Goal: Task Accomplishment & Management: Manage account settings

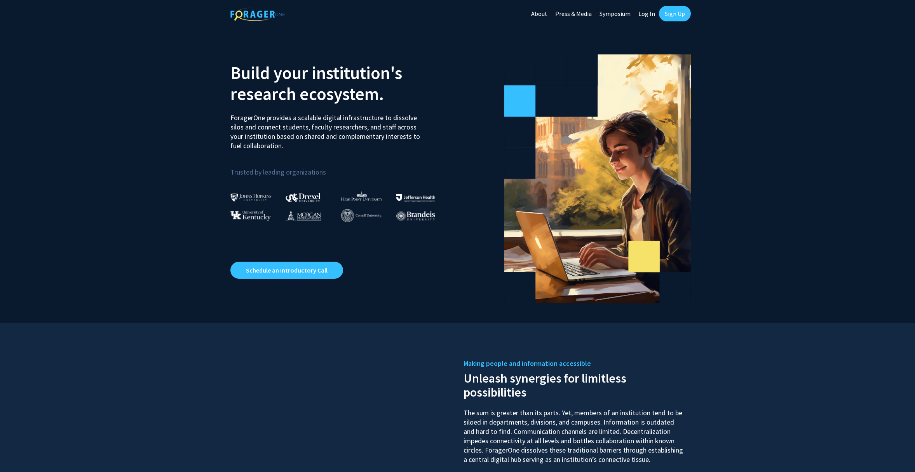
click at [618, 16] on link "Symposium" at bounding box center [615, 13] width 39 height 27
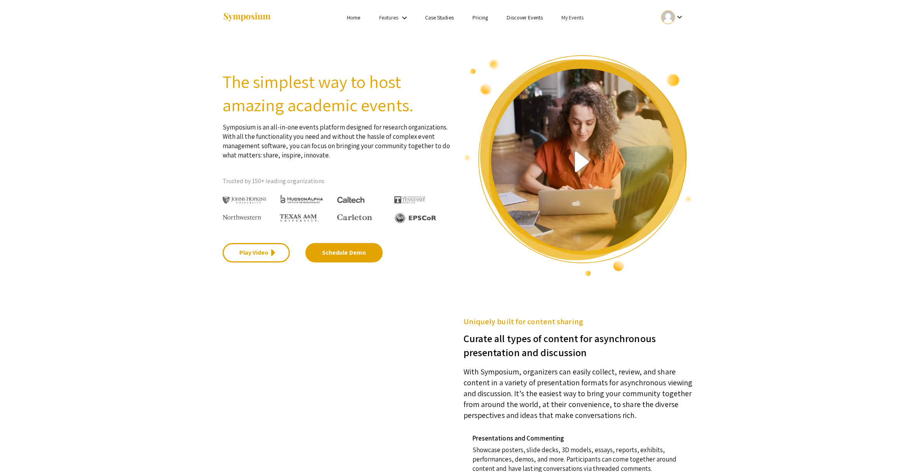
drag, startPoint x: 474, startPoint y: 33, endPoint x: 479, endPoint y: 25, distance: 9.3
click at [475, 32] on ul "Skip navigation Home Features keyboard_arrow_down Case Studies Pricing Discover…" at bounding box center [457, 17] width 155 height 35
click at [480, 17] on link "Pricing" at bounding box center [481, 17] width 16 height 7
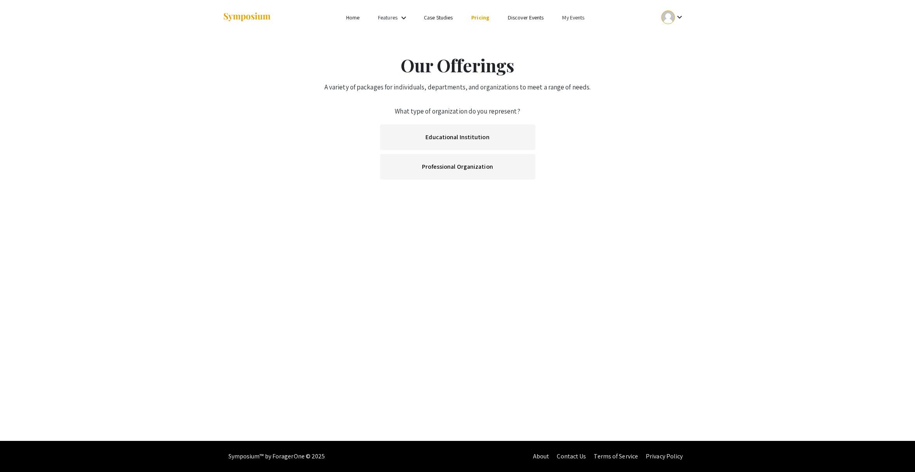
click at [384, 17] on link "Features" at bounding box center [387, 17] width 19 height 7
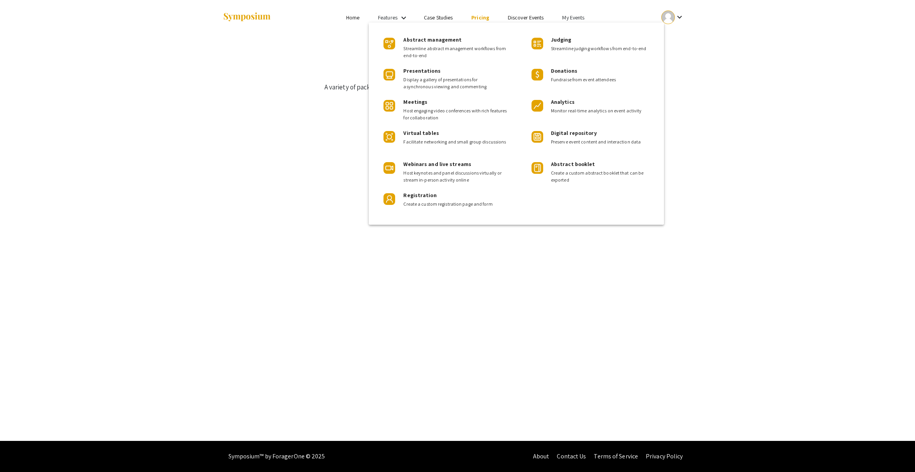
click at [738, 180] on div at bounding box center [457, 236] width 915 height 472
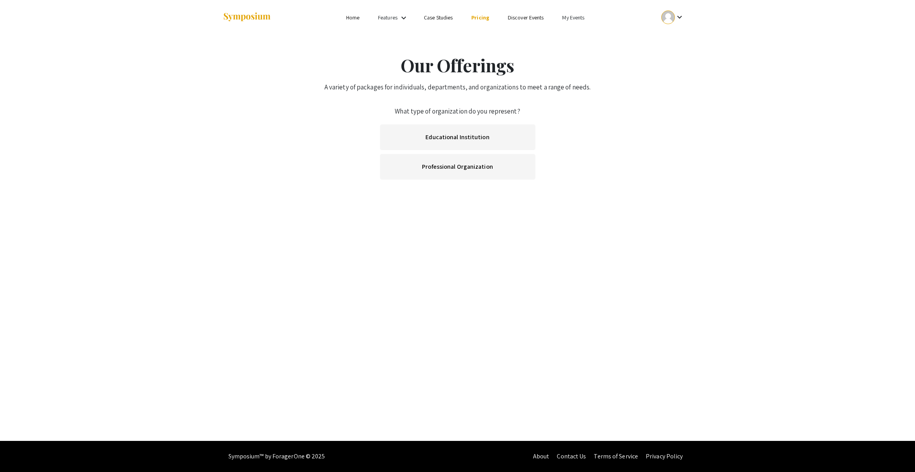
click at [669, 18] on div at bounding box center [669, 17] width 14 height 14
click at [563, 21] on div at bounding box center [457, 236] width 915 height 472
click at [568, 19] on link "My Events" at bounding box center [573, 17] width 22 height 7
click at [576, 34] on button "Events I've organized" at bounding box center [586, 34] width 66 height 19
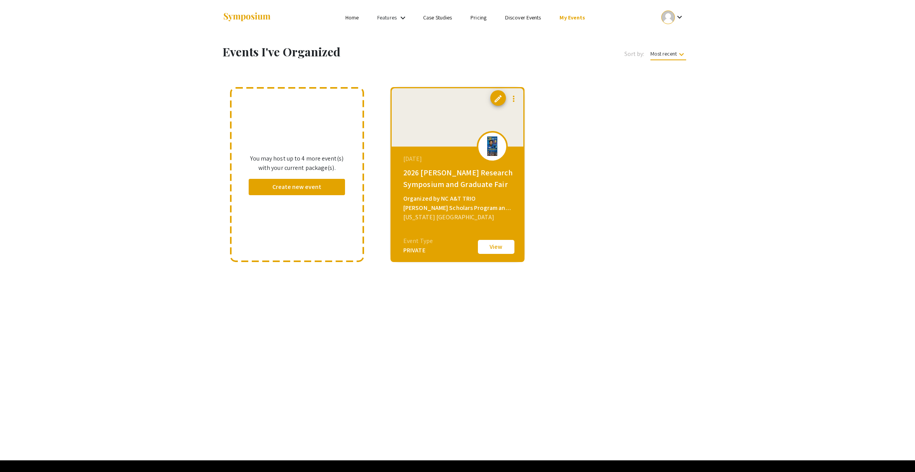
click at [427, 192] on div "October 20, 2025 2026 Ronald E. McNair Research Symposium and Graduate Fair Org…" at bounding box center [459, 195] width 134 height 97
click at [476, 19] on link "Pricing" at bounding box center [479, 17] width 16 height 7
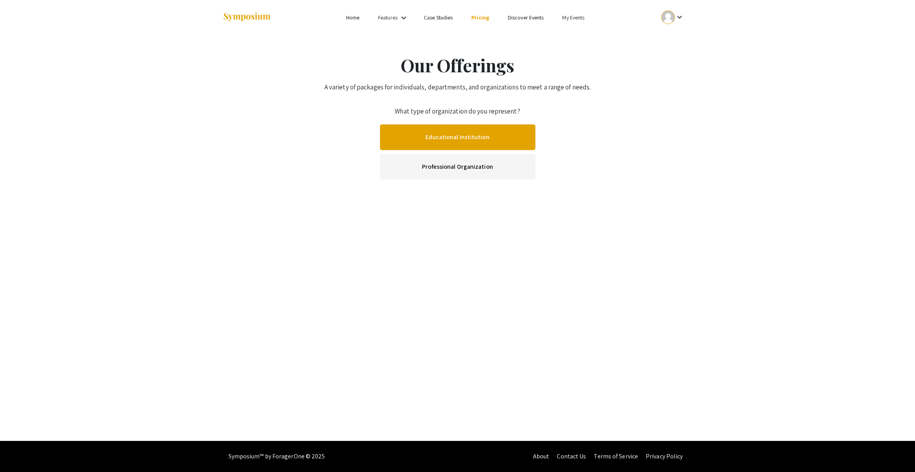
click at [464, 138] on link "Educational Institution" at bounding box center [457, 137] width 155 height 26
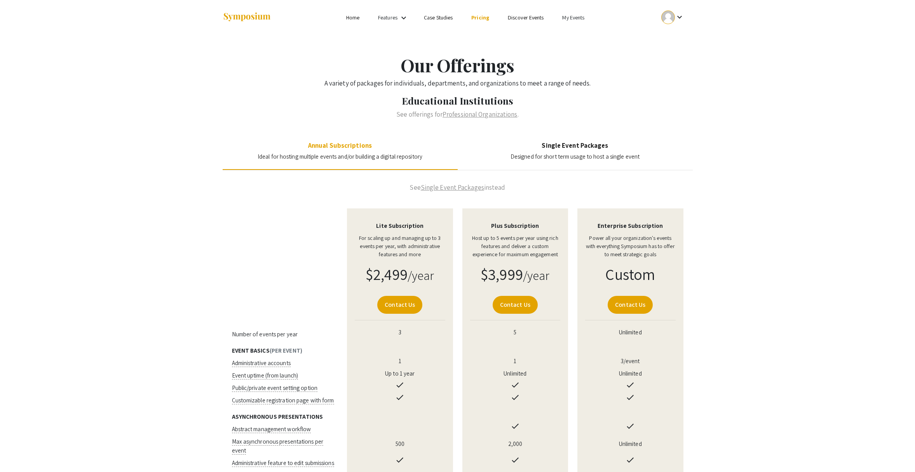
drag, startPoint x: 491, startPoint y: 227, endPoint x: 548, endPoint y: 229, distance: 58.0
click at [548, 229] on h4 "Plus Subscription" at bounding box center [515, 225] width 91 height 7
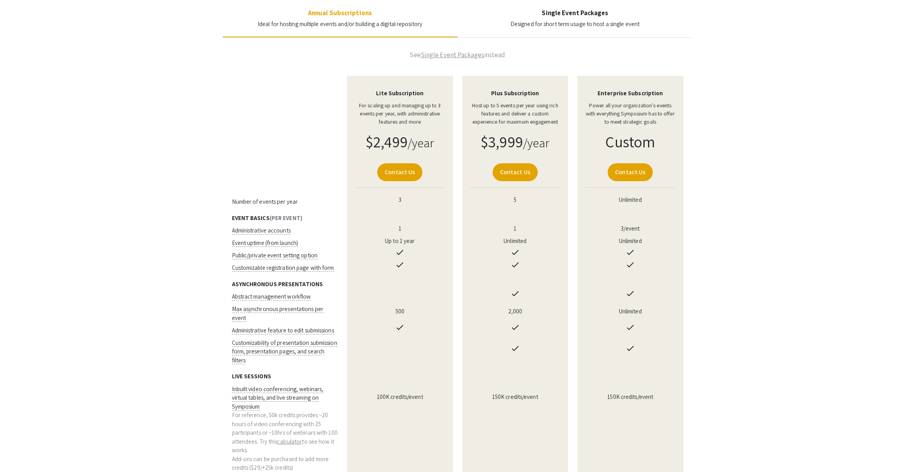
scroll to position [165, 0]
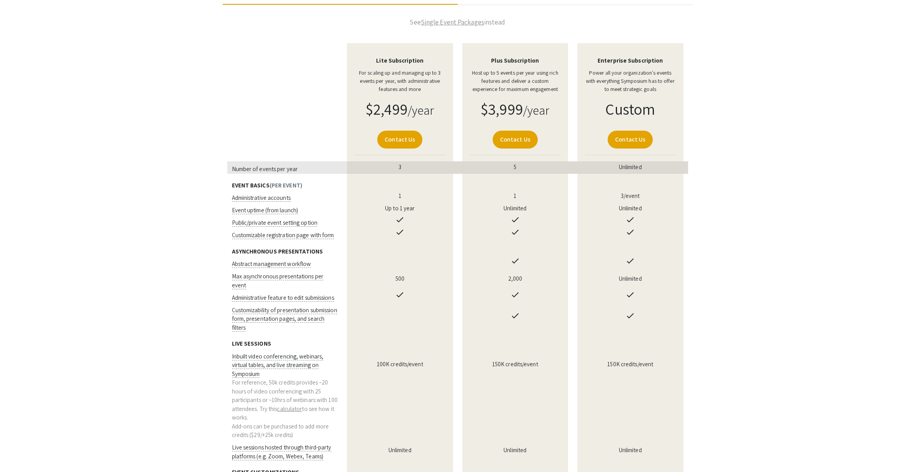
click at [513, 168] on td "5" at bounding box center [515, 167] width 115 height 12
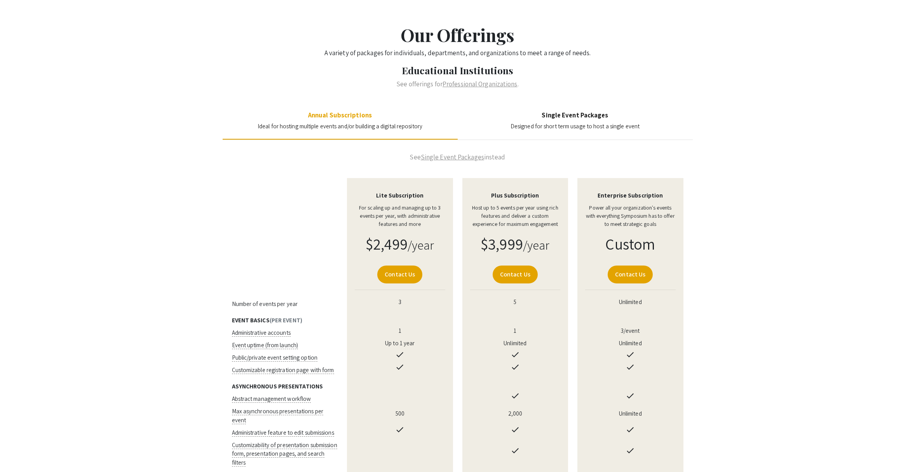
scroll to position [0, 0]
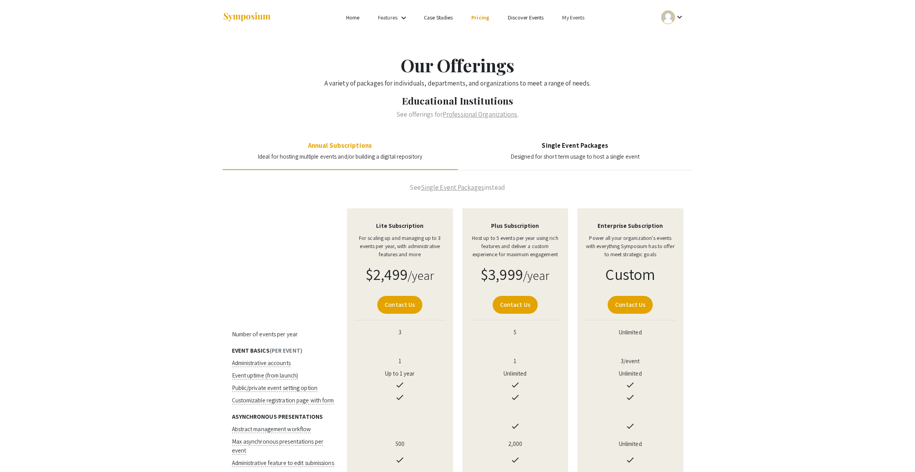
click at [575, 18] on link "My Events" at bounding box center [573, 17] width 22 height 7
click at [573, 18] on div at bounding box center [457, 236] width 915 height 472
click at [571, 12] on ul "keyboard_arrow_down" at bounding box center [615, 17] width 155 height 35
click at [572, 17] on link "My Events" at bounding box center [573, 17] width 22 height 7
click at [576, 37] on button "Events I've organized" at bounding box center [586, 34] width 66 height 19
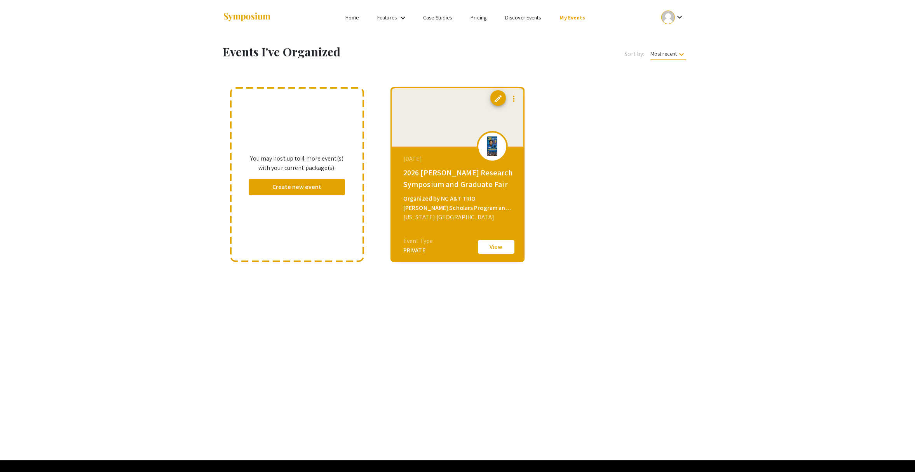
click at [459, 184] on div "2026 Ronald E. McNair Research Symposium and Graduate Fair" at bounding box center [458, 178] width 110 height 23
click at [495, 248] on button "View" at bounding box center [496, 247] width 39 height 16
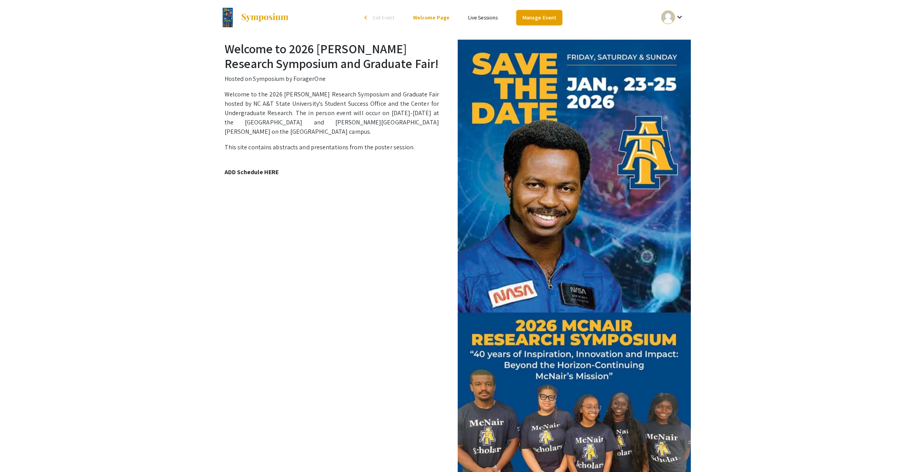
click at [538, 17] on link "Manage Event" at bounding box center [540, 17] width 46 height 15
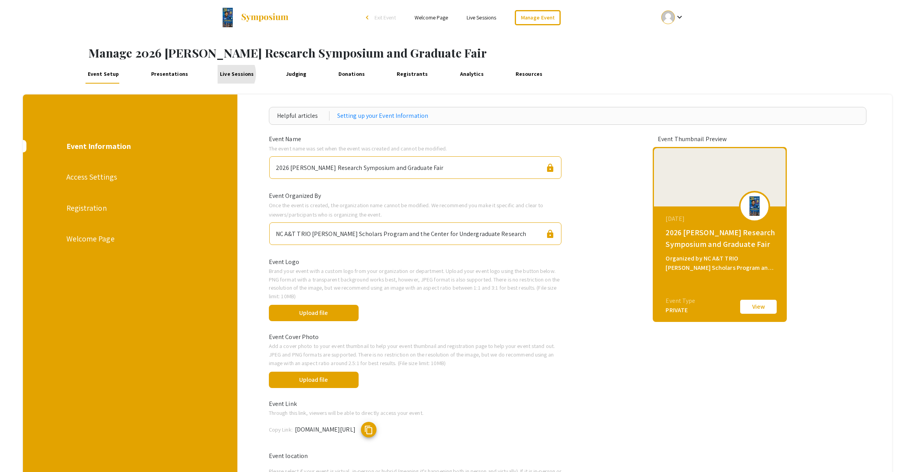
click at [224, 74] on link "Live Sessions" at bounding box center [237, 74] width 38 height 19
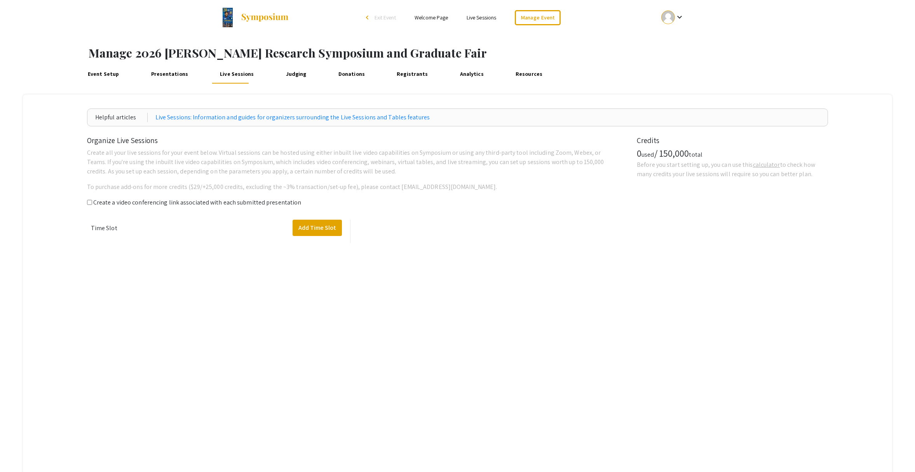
click at [101, 75] on link "Event Setup" at bounding box center [104, 74] width 36 height 19
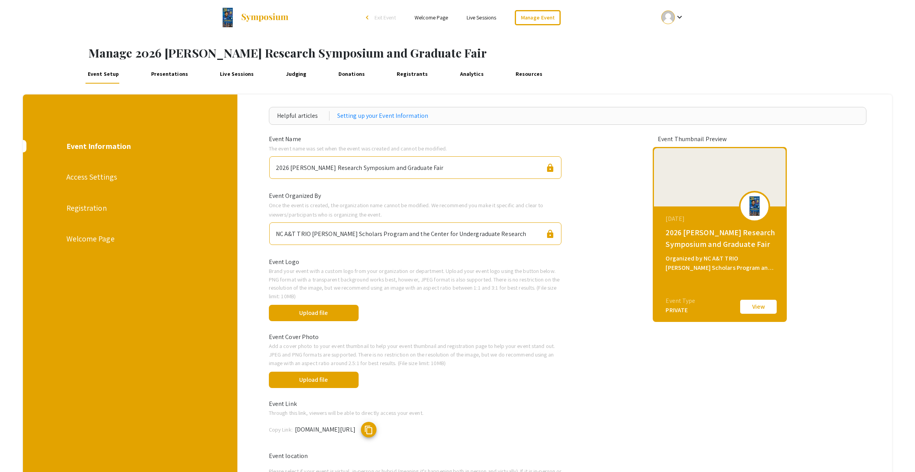
click at [164, 75] on link "Presentations" at bounding box center [170, 74] width 42 height 19
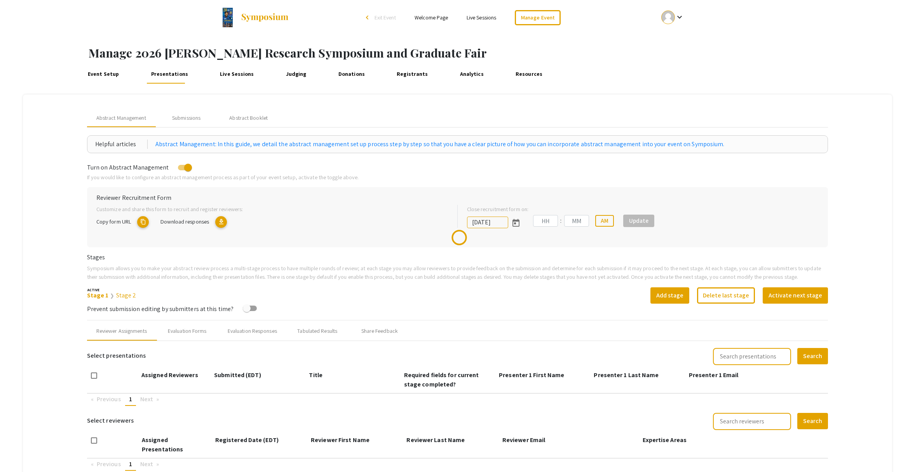
type input "10/30/2025"
type input "08"
type input "49"
click at [232, 74] on link "Live Sessions" at bounding box center [237, 74] width 38 height 19
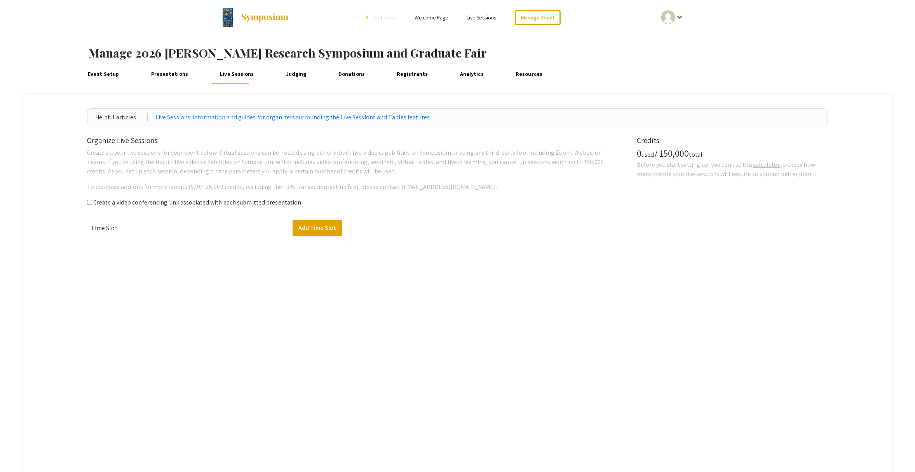
click at [115, 79] on link "Event Setup" at bounding box center [104, 74] width 36 height 19
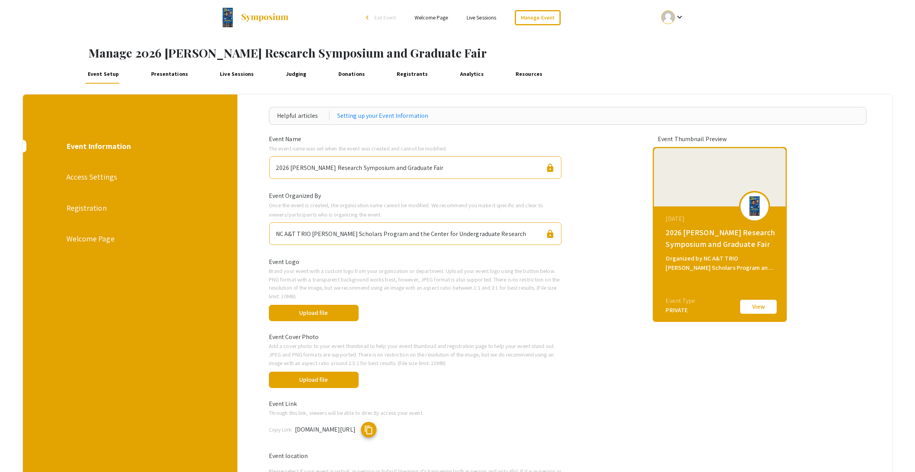
drag, startPoint x: 111, startPoint y: 233, endPoint x: 105, endPoint y: 238, distance: 7.2
click at [111, 234] on div "Welcome Page" at bounding box center [129, 239] width 127 height 12
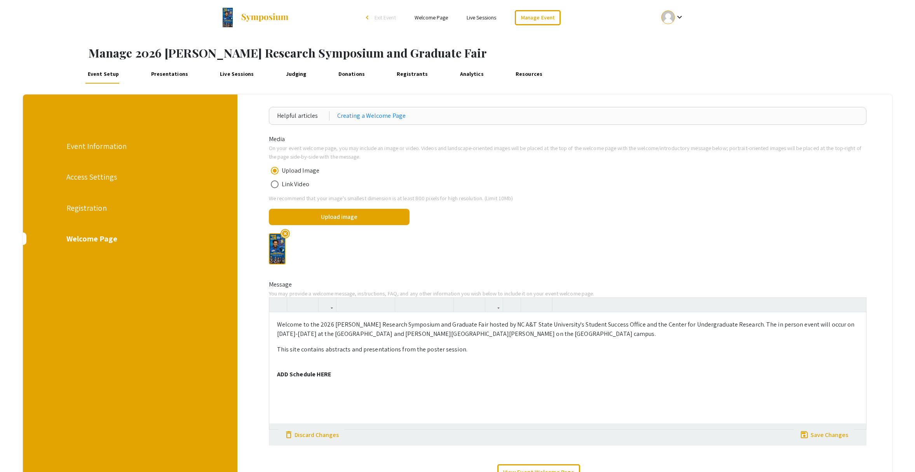
click at [105, 238] on div "Welcome Page" at bounding box center [129, 239] width 127 height 12
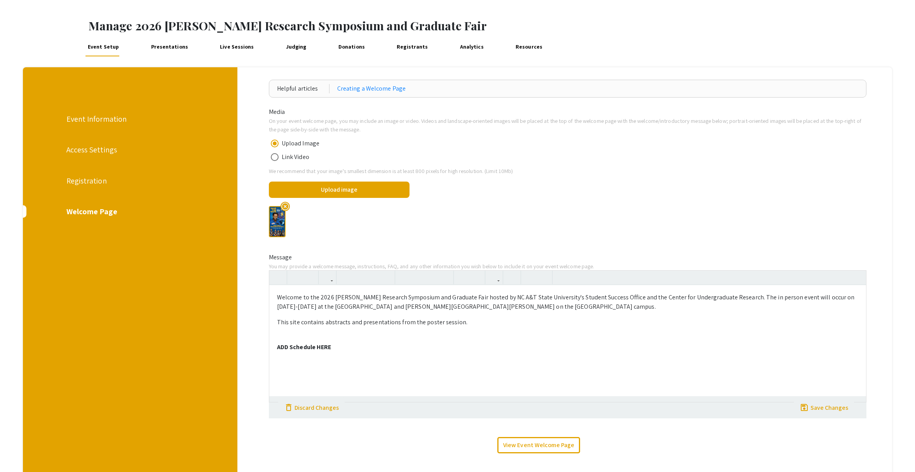
scroll to position [26, 0]
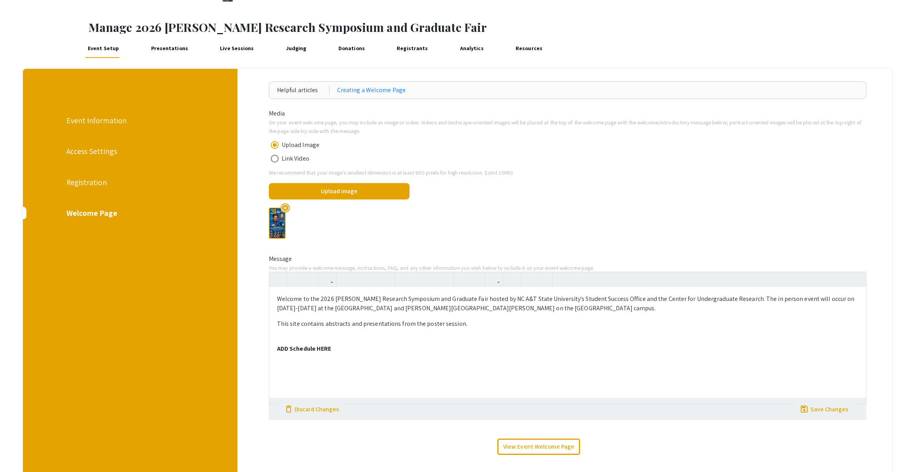
click at [87, 181] on div "Registration" at bounding box center [129, 182] width 127 height 12
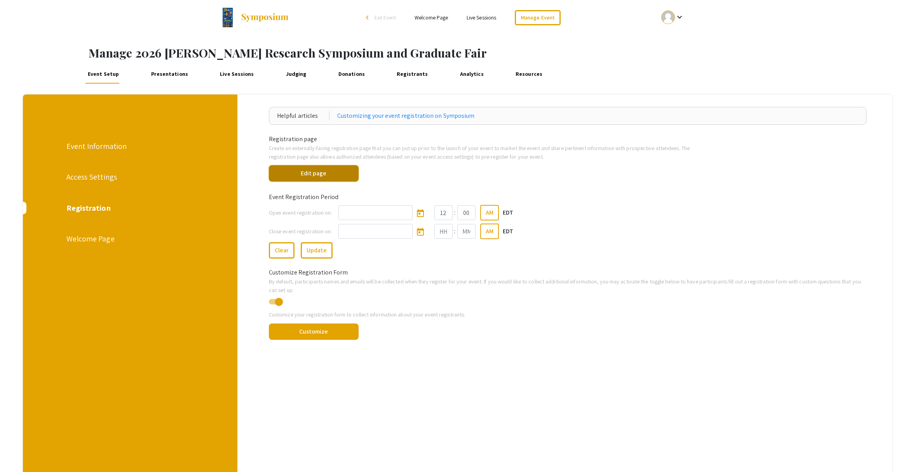
click at [304, 177] on button "Edit page" at bounding box center [314, 173] width 90 height 16
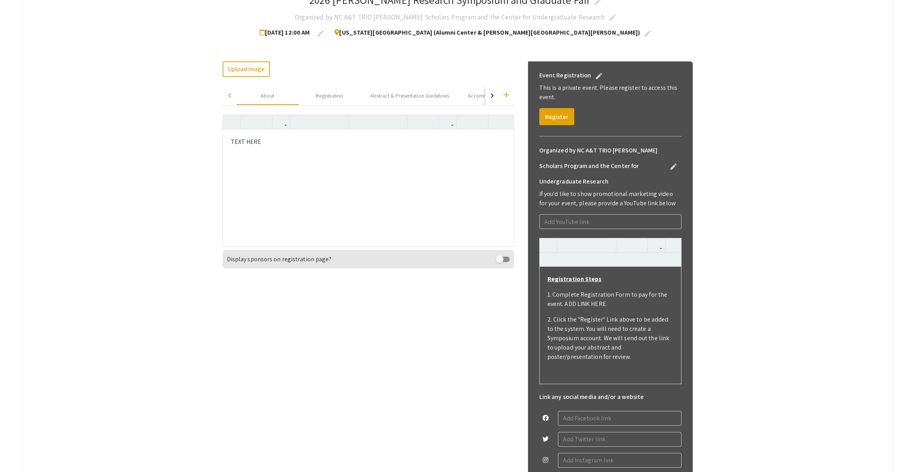
scroll to position [190, 0]
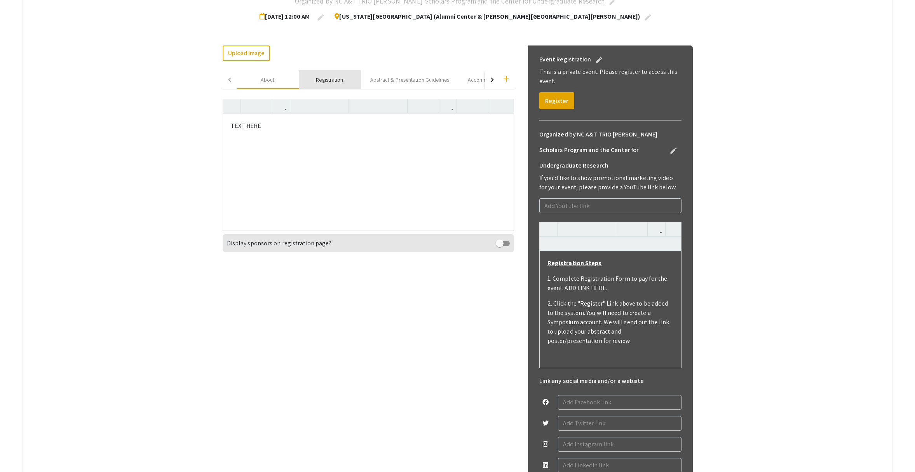
click at [329, 84] on div "Registration" at bounding box center [329, 80] width 27 height 8
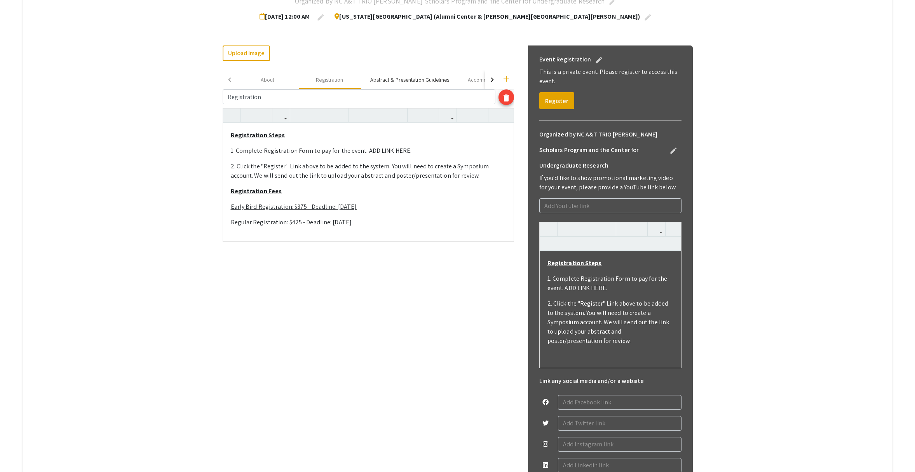
click at [407, 82] on div "Abstract & Presentation Guidelines" at bounding box center [409, 80] width 79 height 8
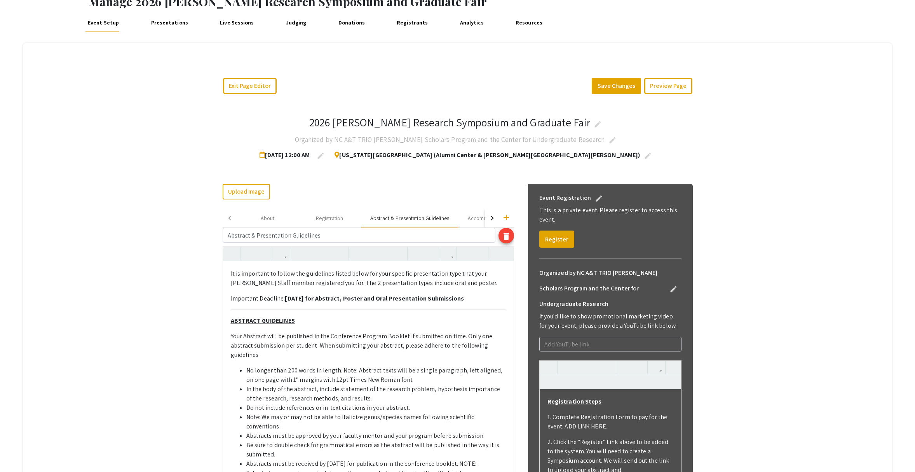
scroll to position [53, 0]
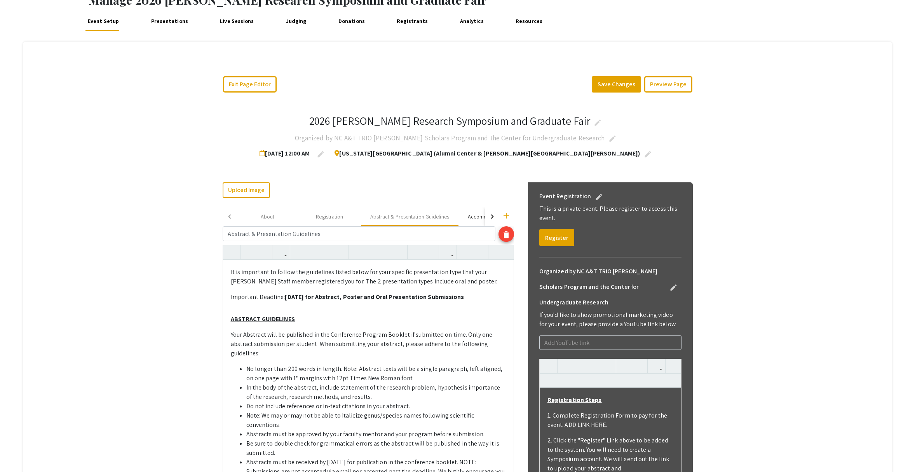
click at [477, 219] on div "Accommodation Recommendations" at bounding box center [509, 217] width 82 height 8
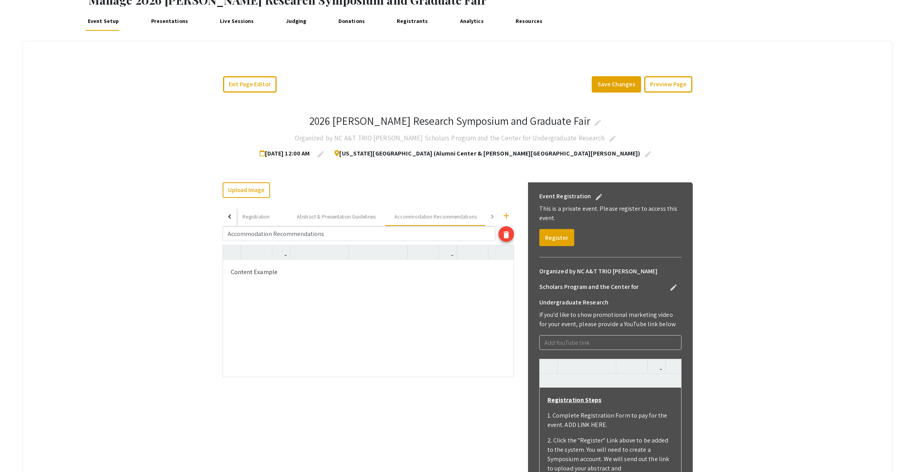
click at [229, 218] on button "button" at bounding box center [230, 216] width 14 height 19
type textarea "<p>Content Example</p>"
click at [232, 253] on icon "button" at bounding box center [232, 252] width 7 height 13
click at [258, 221] on div "About" at bounding box center [268, 216] width 62 height 19
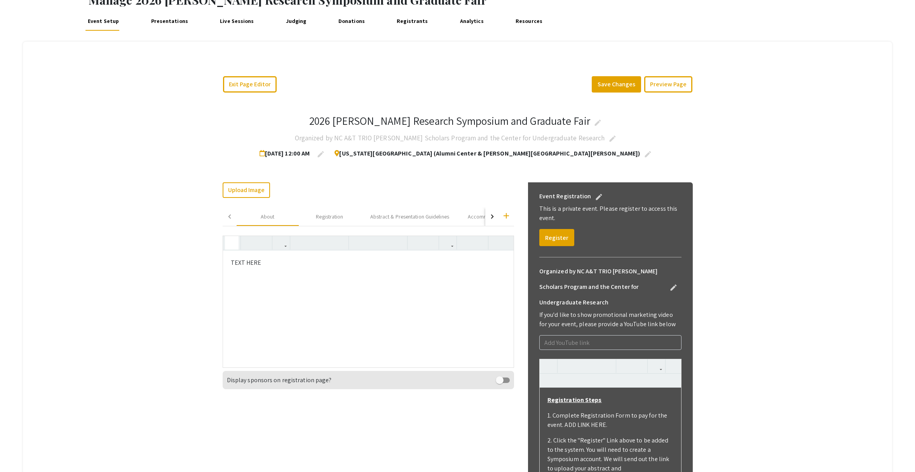
click at [232, 245] on icon "button" at bounding box center [232, 242] width 7 height 13
click at [309, 288] on textarea "<p>TEXT HERE</p>" at bounding box center [368, 308] width 291 height 117
click at [451, 266] on textarea "<p>TEXT HERE</p>" at bounding box center [368, 308] width 291 height 117
click at [229, 236] on use "button" at bounding box center [229, 236] width 0 height 0
type textarea "<p><hr></p><p>TEXT HERE</p>"
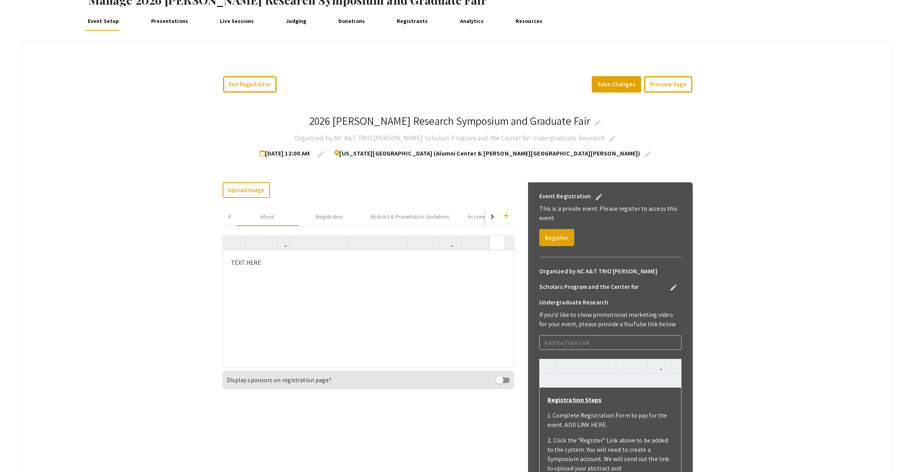
click at [499, 245] on icon "button" at bounding box center [497, 242] width 7 height 13
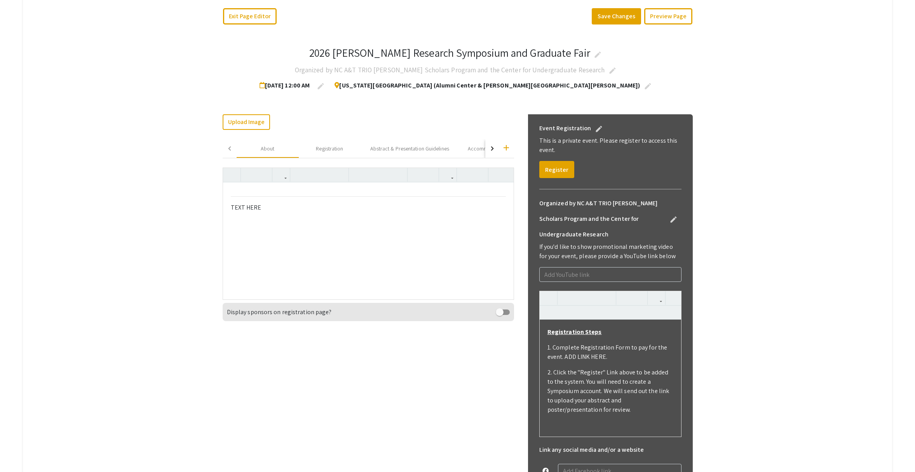
scroll to position [122, 0]
click at [100, 176] on app-registration-page-preview "2026 Ronald E. McNair Research Symposium and Graduate Fair edit Organized by NC…" at bounding box center [458, 340] width 742 height 621
